Goal: Book appointment/travel/reservation

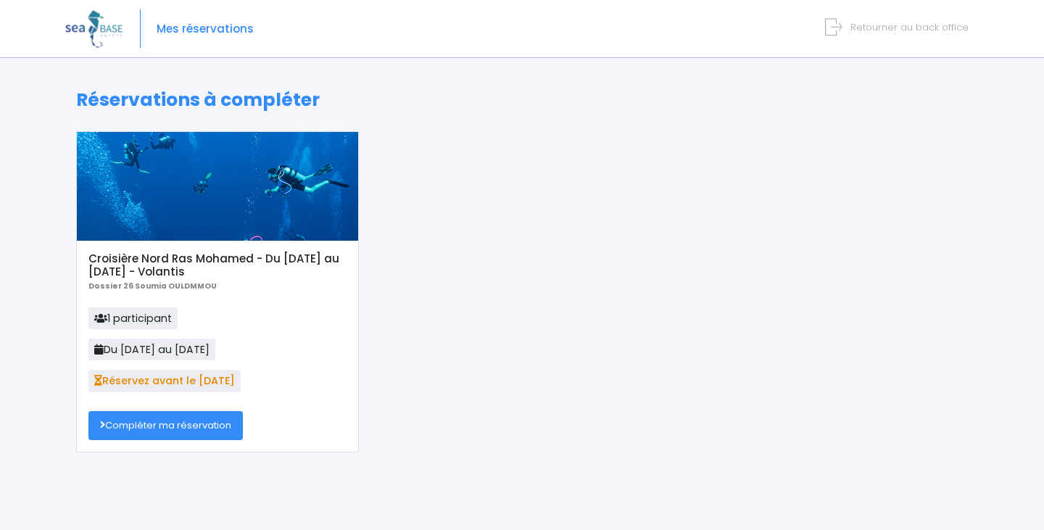
click at [136, 433] on link "Compléter ma réservation" at bounding box center [165, 425] width 154 height 29
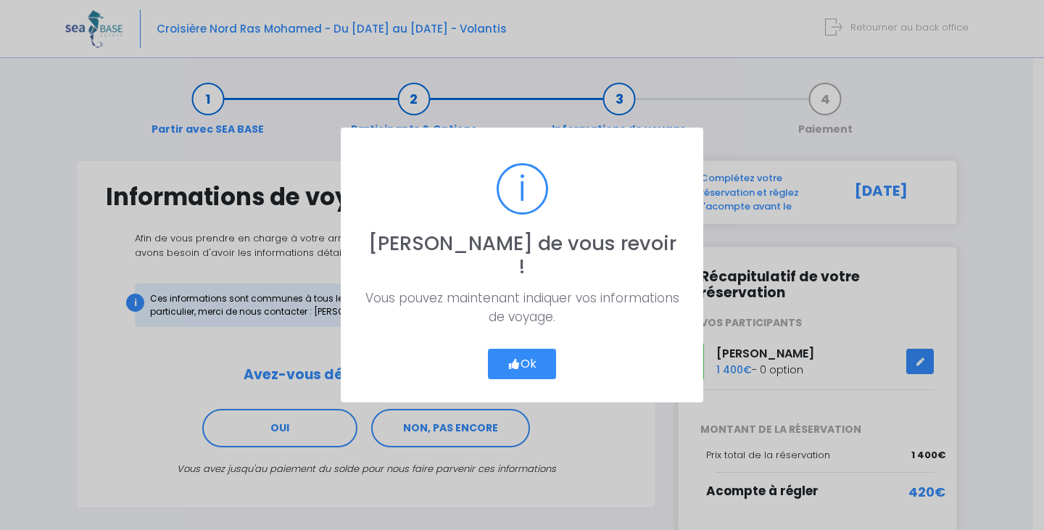
click at [519, 355] on button "Ok" at bounding box center [522, 364] width 68 height 30
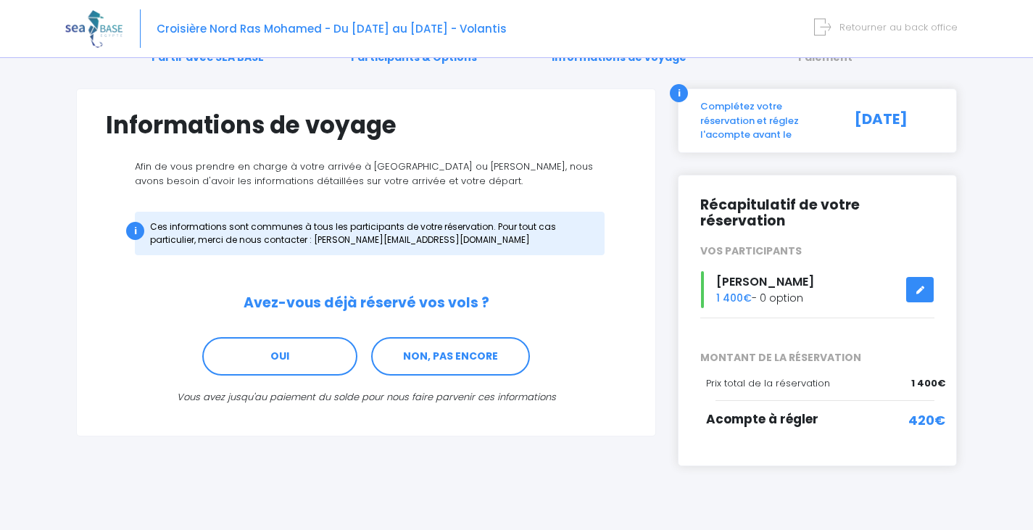
scroll to position [72, 0]
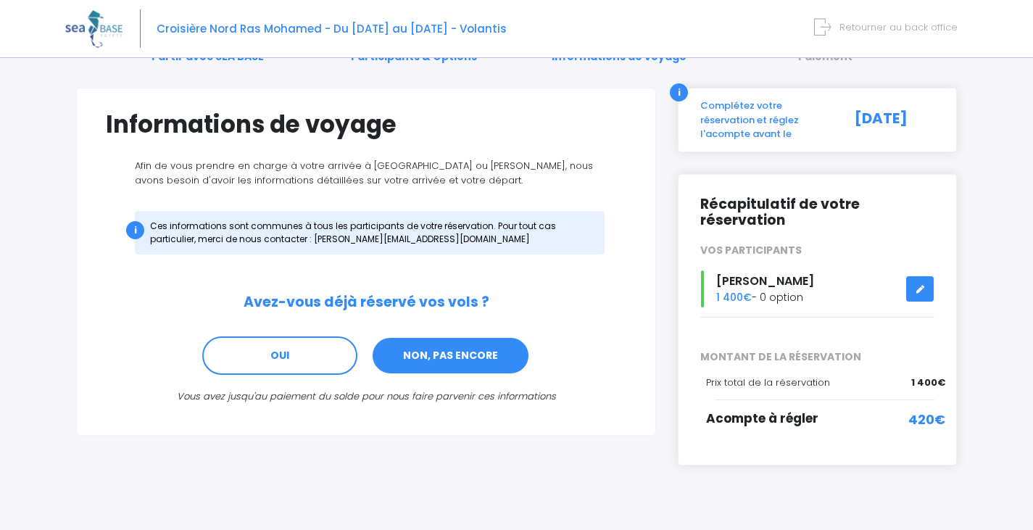
click at [488, 359] on link "NON, PAS ENCORE" at bounding box center [450, 355] width 159 height 39
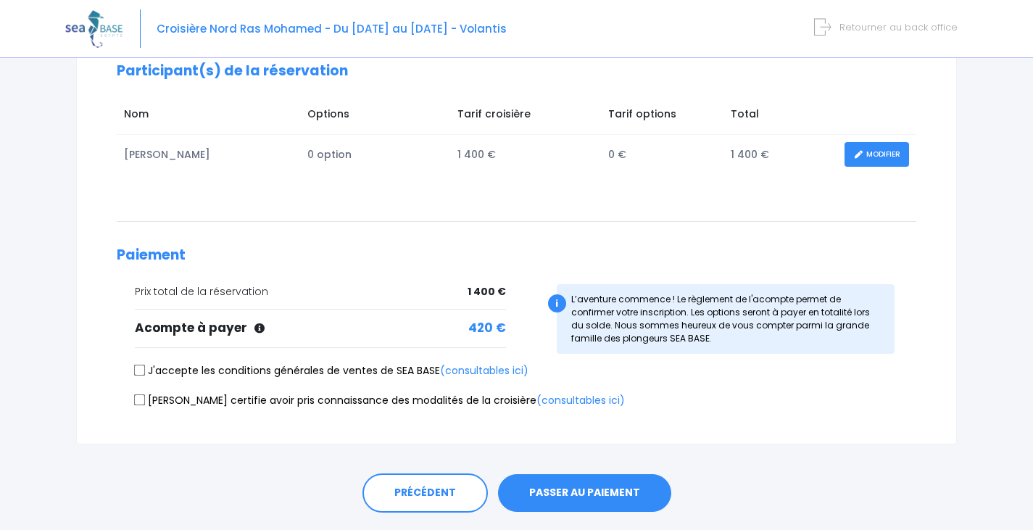
scroll to position [217, 0]
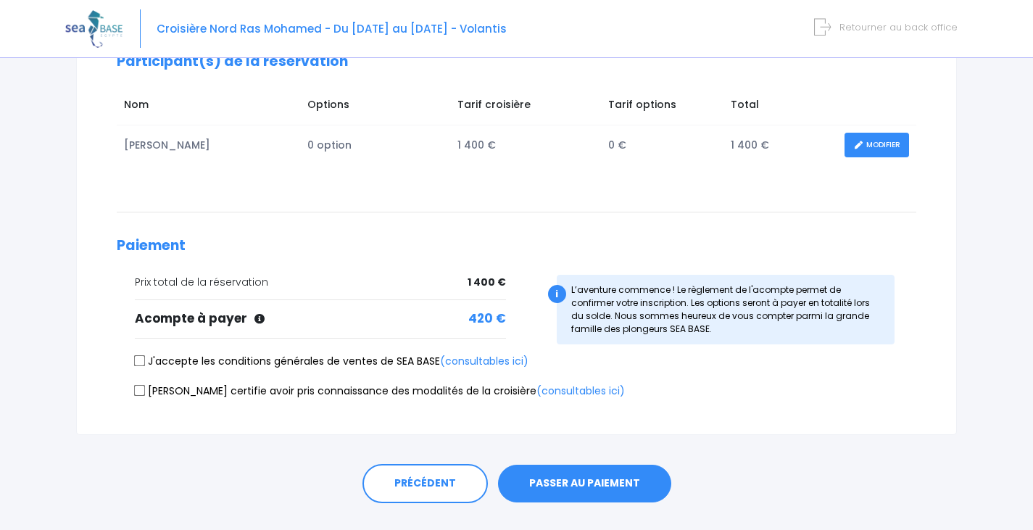
click at [138, 359] on input "J'accepte les conditions générales de ventes de SEA BASE (consultables ici)" at bounding box center [140, 361] width 12 height 12
checkbox input "true"
click at [139, 389] on input "Je certifie avoir pris connaissance des modalités de la croisière (consultables…" at bounding box center [140, 390] width 12 height 12
checkbox input "true"
click at [532, 483] on button "PASSER AU PAIEMENT" at bounding box center [584, 484] width 173 height 38
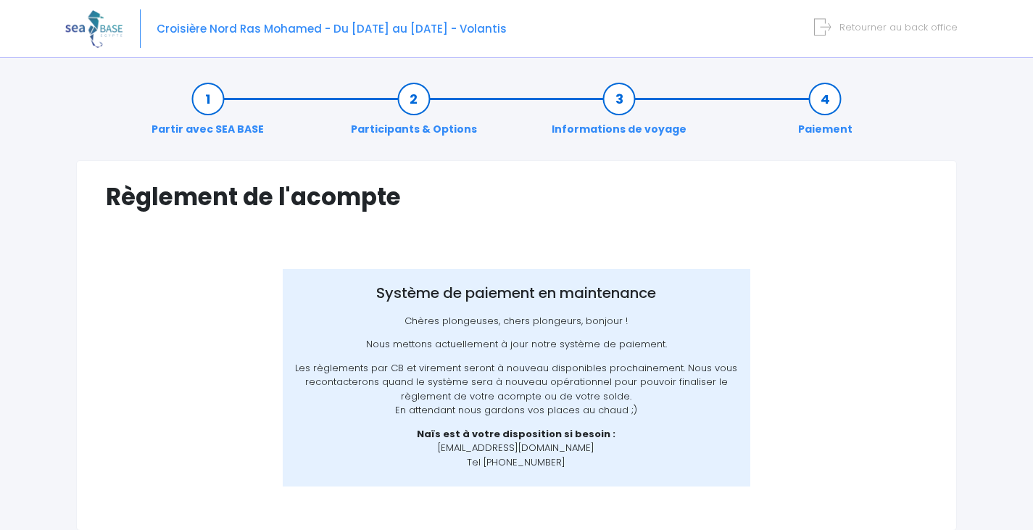
click at [902, 28] on span "Retourner au back office" at bounding box center [898, 27] width 118 height 14
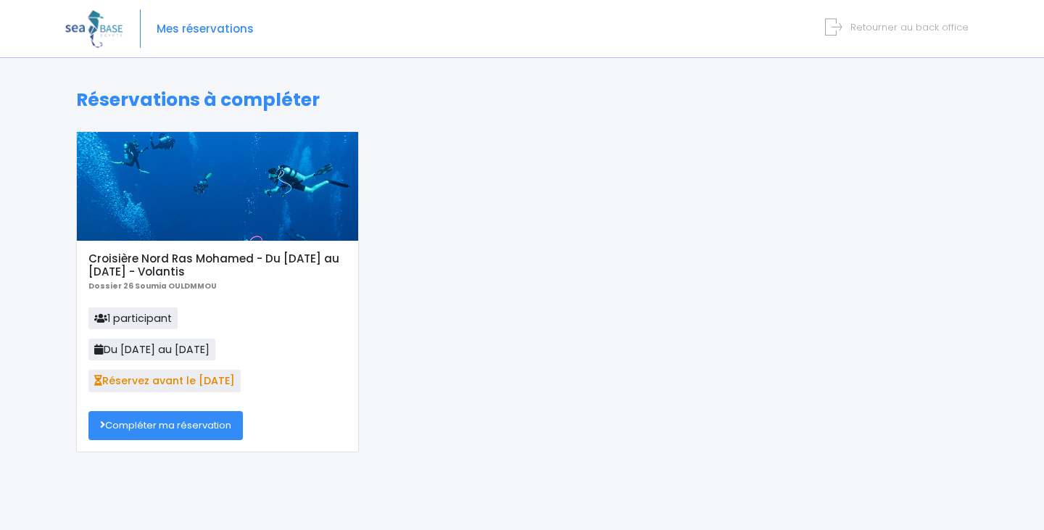
click at [164, 424] on link "Compléter ma réservation" at bounding box center [165, 425] width 154 height 29
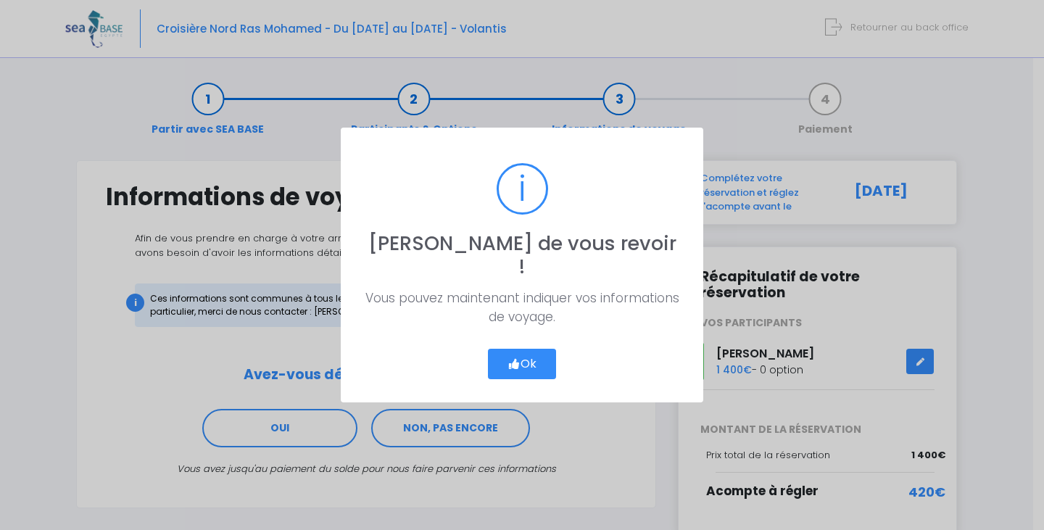
click at [543, 349] on button "Ok" at bounding box center [522, 364] width 68 height 30
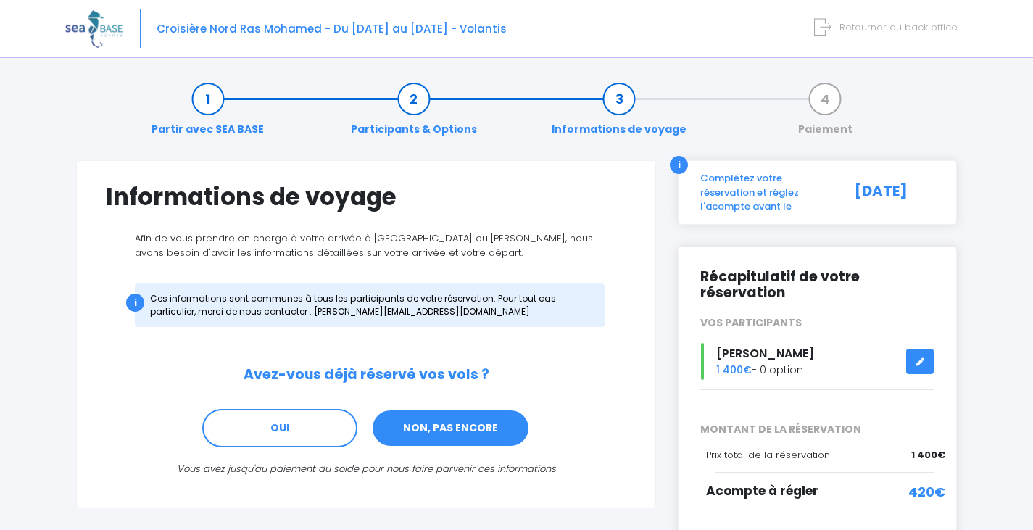
click at [470, 419] on link "NON, PAS ENCORE" at bounding box center [450, 428] width 159 height 39
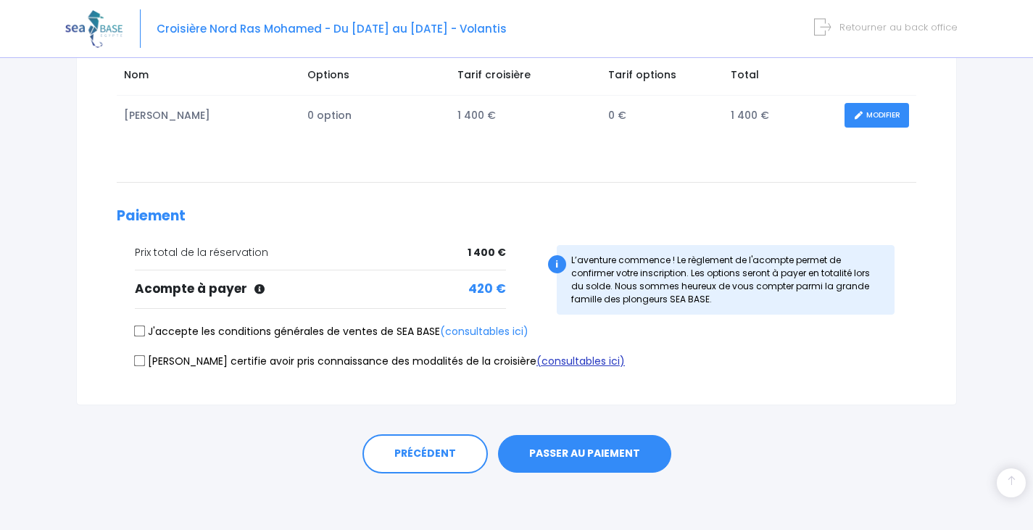
scroll to position [248, 0]
click at [138, 330] on input "J'accepte les conditions générales de ventes de SEA BASE (consultables ici)" at bounding box center [140, 331] width 12 height 12
checkbox input "true"
click at [142, 359] on input "Je certifie avoir pris connaissance des modalités de la croisière (consultables…" at bounding box center [140, 360] width 12 height 12
checkbox input "true"
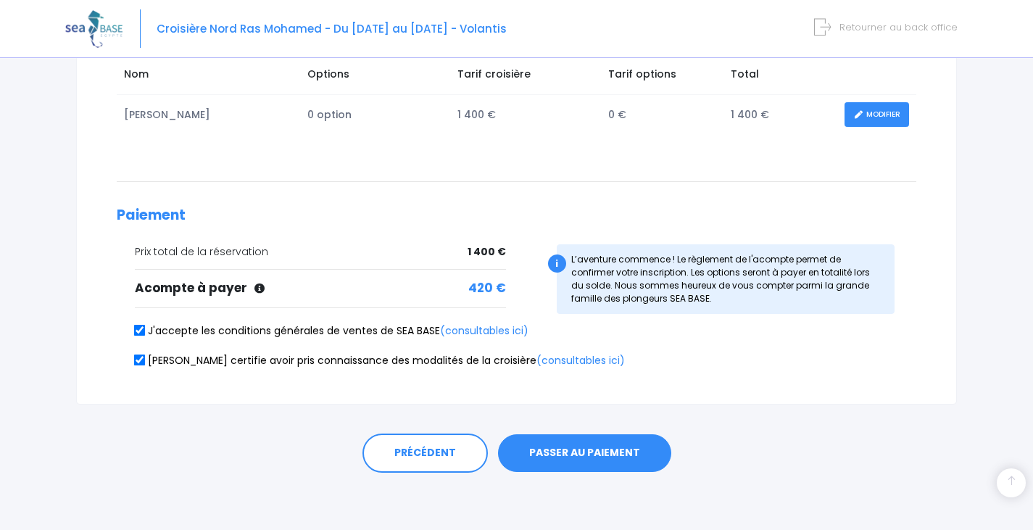
click at [567, 451] on button "PASSER AU PAIEMENT" at bounding box center [584, 453] width 173 height 38
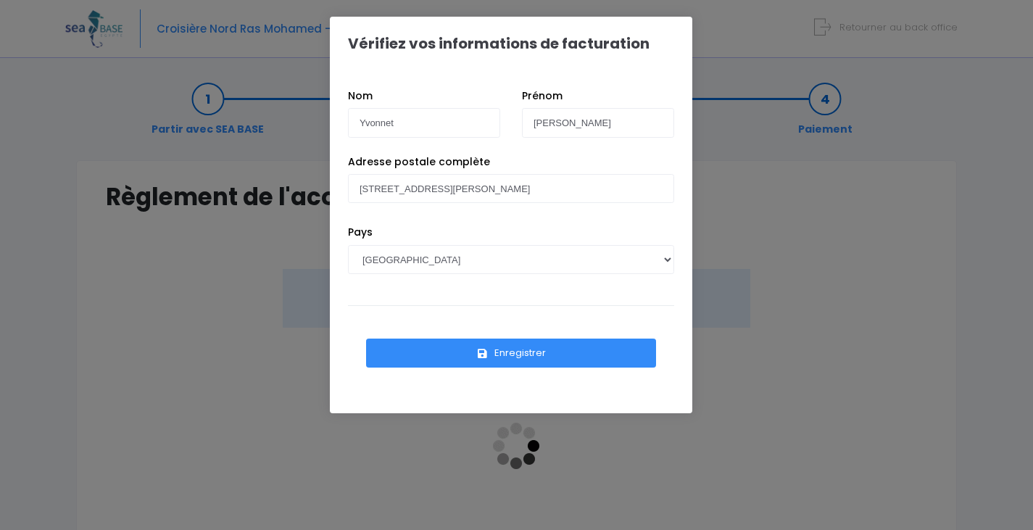
click at [448, 351] on button "Enregistrer" at bounding box center [511, 352] width 290 height 29
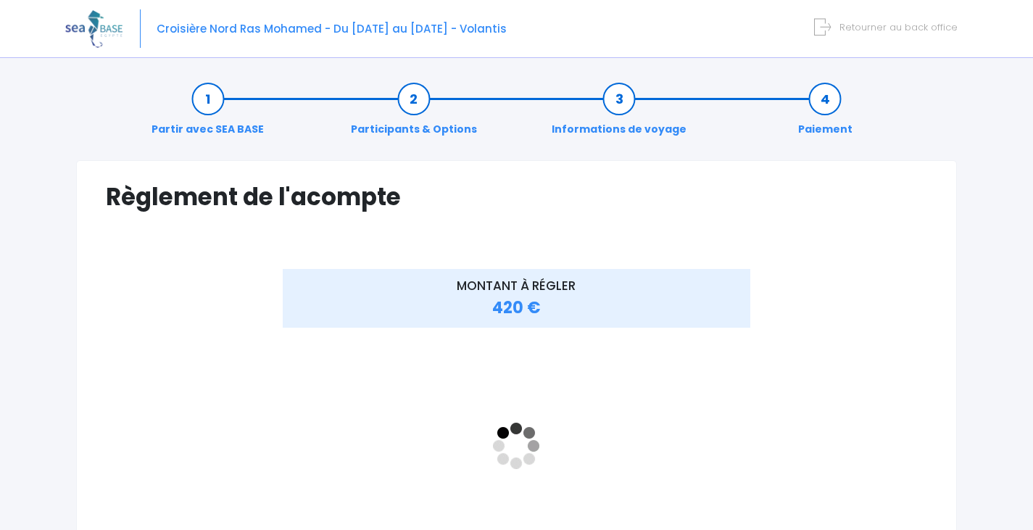
click at [919, 27] on span "Retourner au back office" at bounding box center [898, 27] width 118 height 14
